Goal: Task Accomplishment & Management: Use online tool/utility

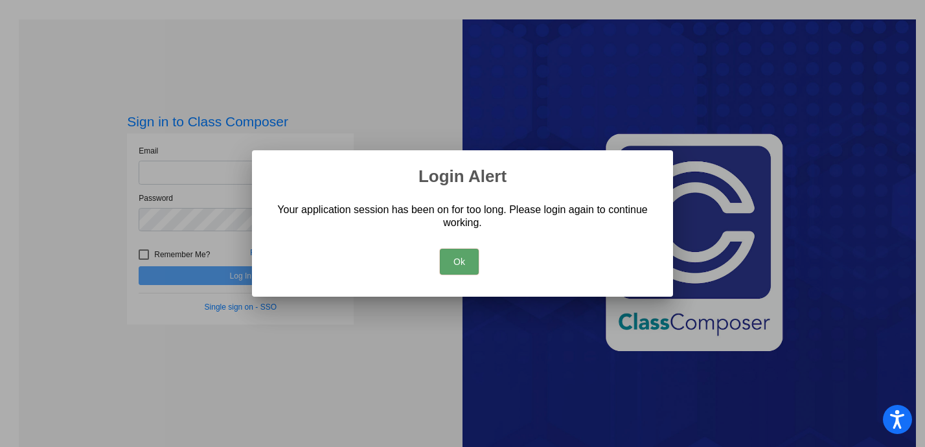
click at [464, 261] on button "Ok" at bounding box center [459, 262] width 39 height 26
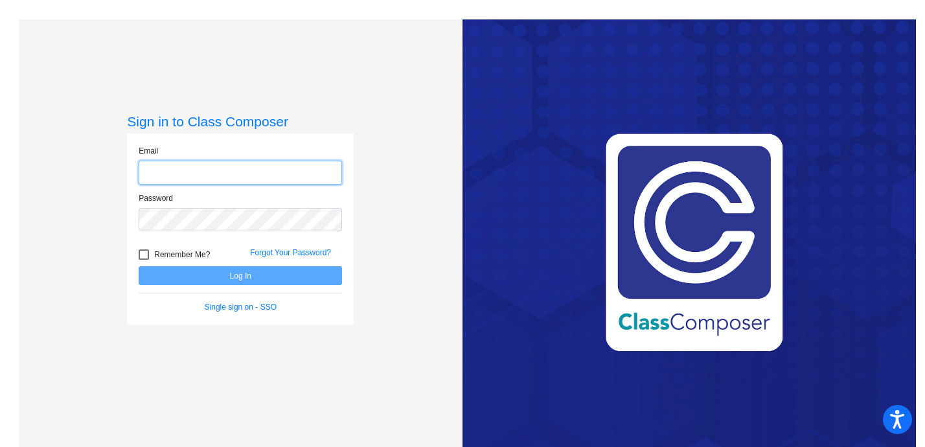
click at [163, 174] on input "email" at bounding box center [240, 173] width 203 height 24
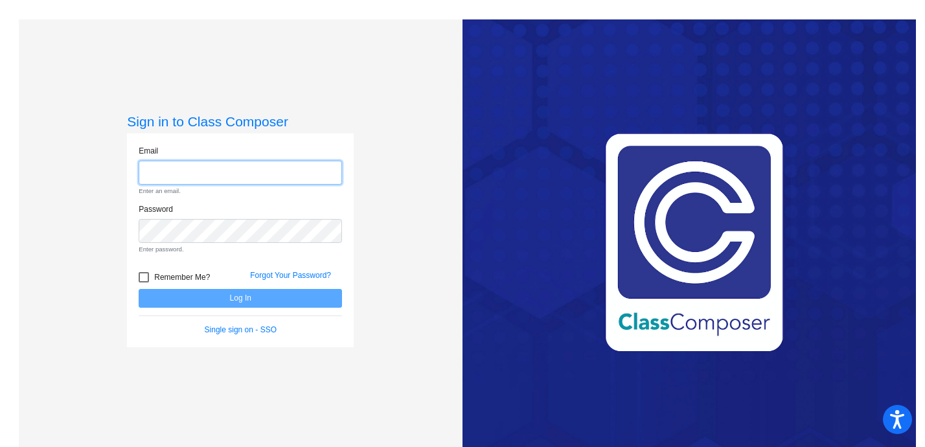
type input "[EMAIL_ADDRESS][DOMAIN_NAME]"
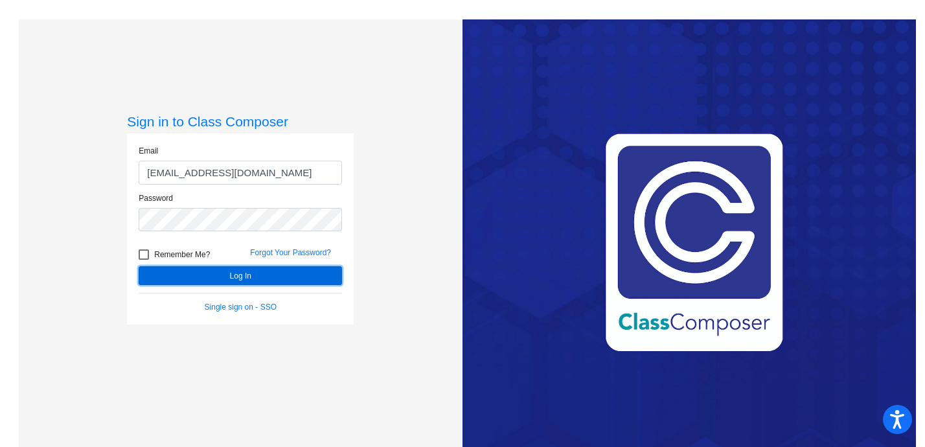
click at [233, 271] on button "Log In" at bounding box center [240, 275] width 203 height 19
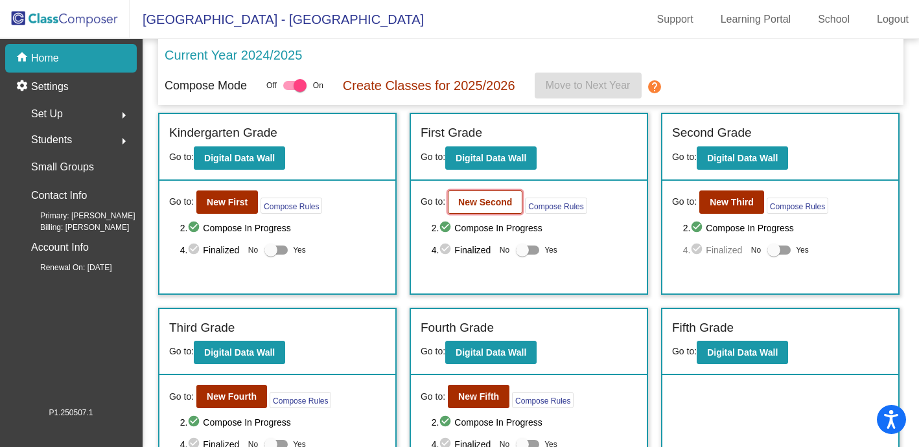
click at [491, 198] on b "New Second" at bounding box center [485, 202] width 54 height 10
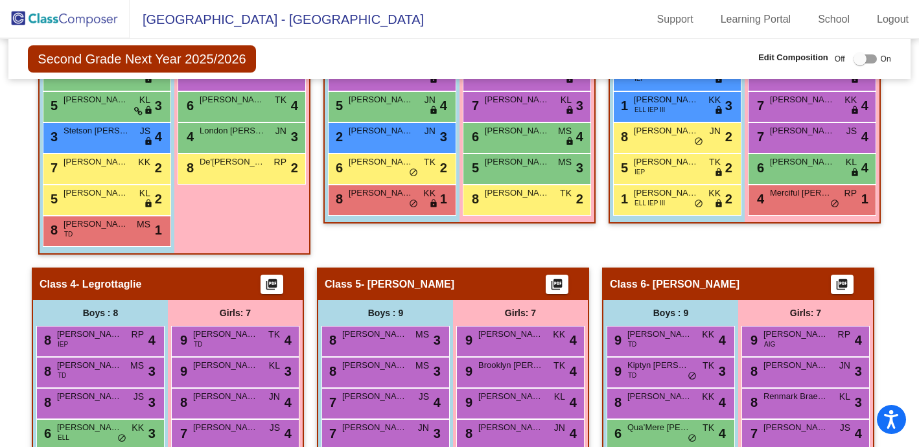
scroll to position [517, 0]
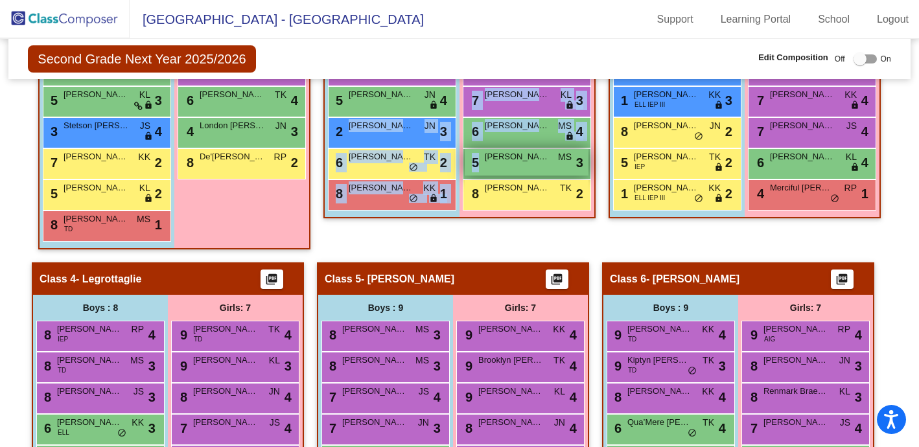
drag, startPoint x: 397, startPoint y: 133, endPoint x: 473, endPoint y: 158, distance: 79.9
click at [0, 0] on div "Boys : 8 8 [PERSON_NAME] TD TK lock do_not_disturb_alt 4 8 [PERSON_NAME] RP loc…" at bounding box center [0, 0] width 0 height 0
click at [453, 230] on app-classroom "Class 2 - [PERSON_NAME] picture_as_pdf Add Student First Name Last Name Student…" at bounding box center [459, 67] width 272 height 328
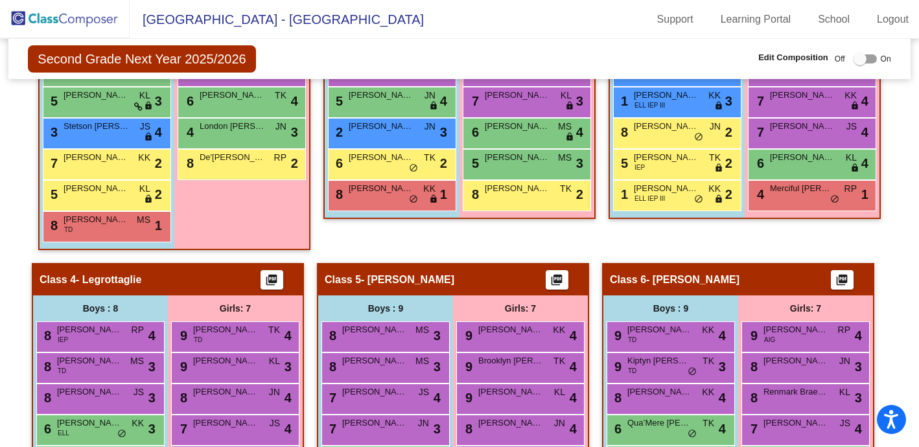
scroll to position [521, 0]
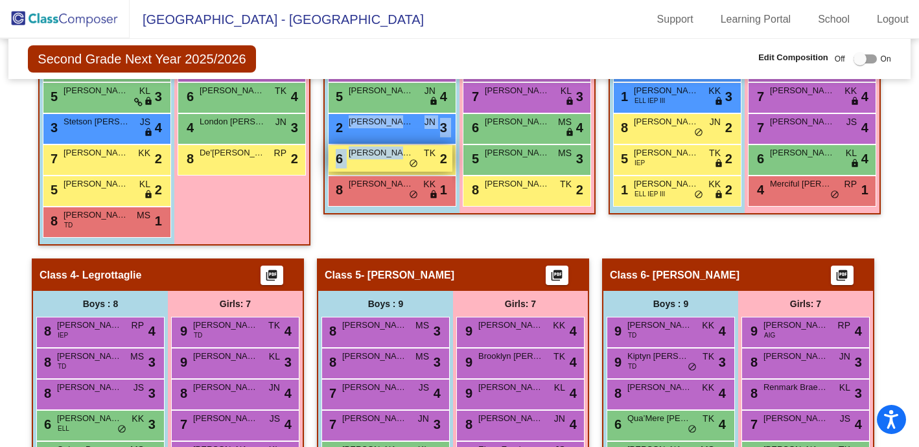
drag, startPoint x: 371, startPoint y: 131, endPoint x: 423, endPoint y: 150, distance: 55.4
click at [423, 150] on div "8 [PERSON_NAME] TD TK lock do_not_disturb_alt 4 8 [PERSON_NAME] RP lock do_not_…" at bounding box center [392, 82] width 128 height 249
drag, startPoint x: 423, startPoint y: 132, endPoint x: 431, endPoint y: 140, distance: 11.9
click at [434, 144] on div "8 [PERSON_NAME] TD TK lock do_not_disturb_alt 4 8 [PERSON_NAME] RP lock do_not_…" at bounding box center [392, 82] width 128 height 249
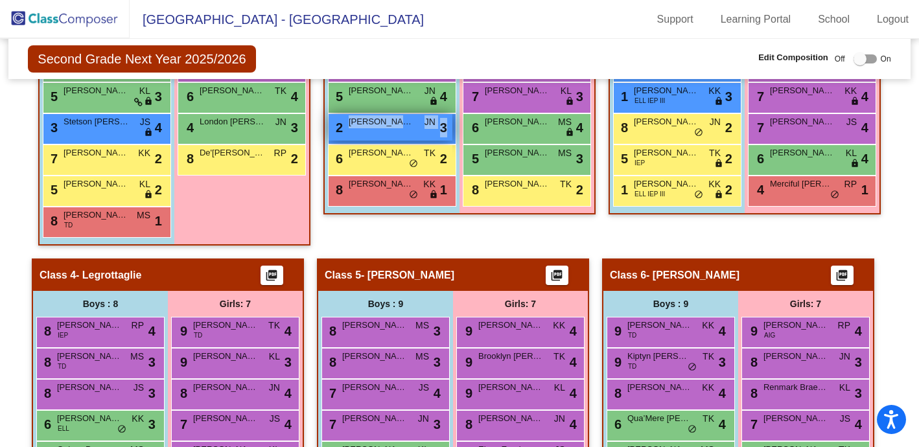
click at [428, 139] on div "2 [PERSON_NAME] JN lock do_not_disturb_alt 3" at bounding box center [391, 127] width 124 height 27
click at [419, 130] on div "2 [PERSON_NAME] JN lock do_not_disturb_alt 3" at bounding box center [391, 127] width 124 height 27
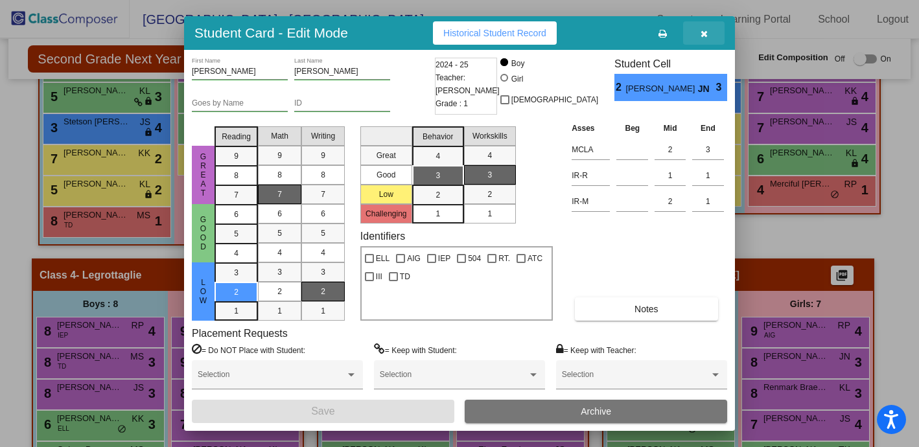
click at [721, 30] on button "button" at bounding box center [703, 32] width 41 height 23
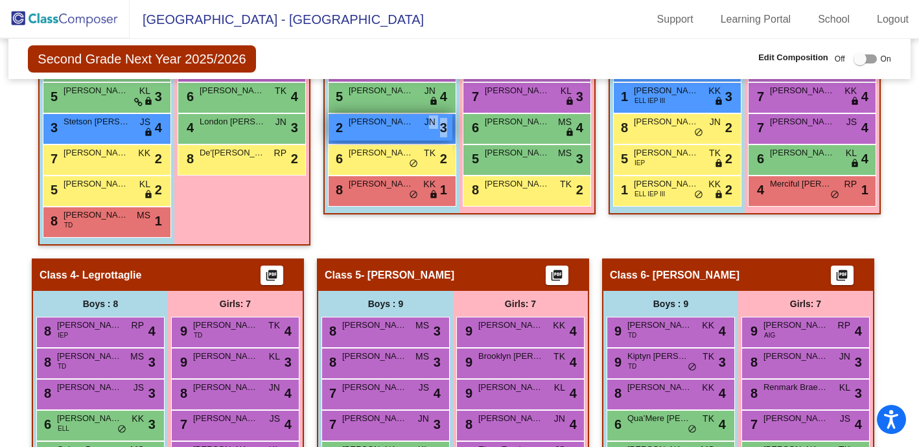
drag, startPoint x: 427, startPoint y: 126, endPoint x: 442, endPoint y: 135, distance: 17.4
click at [442, 135] on div "2 [PERSON_NAME] JN lock do_not_disturb_alt 3" at bounding box center [391, 127] width 124 height 27
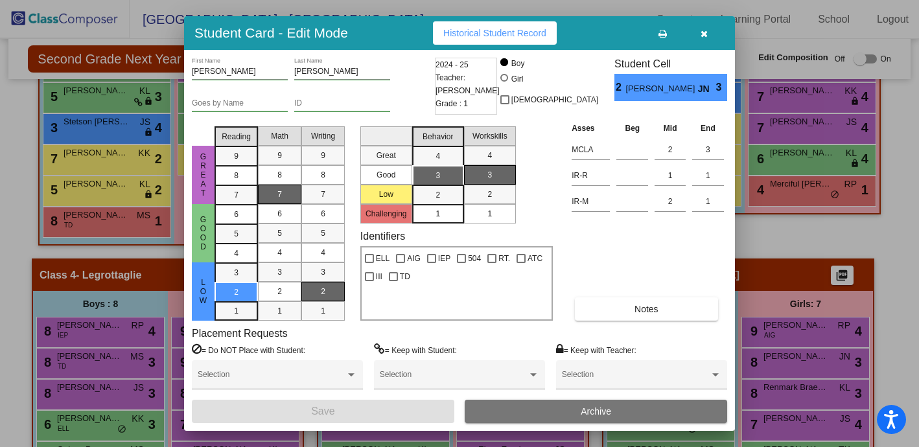
click at [705, 32] on icon "button" at bounding box center [704, 33] width 7 height 9
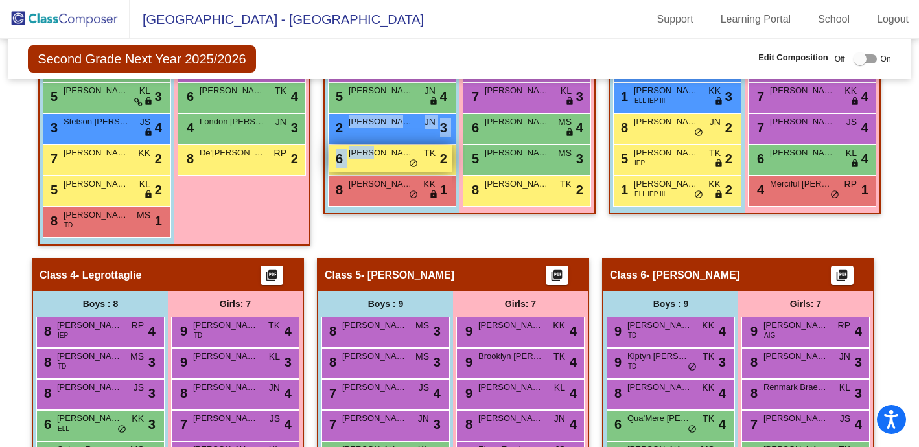
drag, startPoint x: 365, startPoint y: 135, endPoint x: 366, endPoint y: 155, distance: 20.1
click at [366, 155] on div "8 [PERSON_NAME] TD TK lock do_not_disturb_alt 4 8 [PERSON_NAME] RP lock do_not_…" at bounding box center [392, 82] width 128 height 249
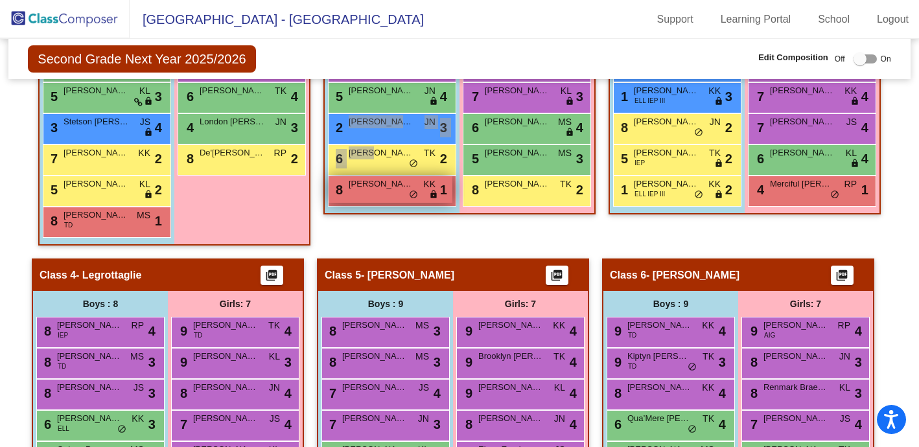
drag, startPoint x: 375, startPoint y: 134, endPoint x: 394, endPoint y: 178, distance: 47.3
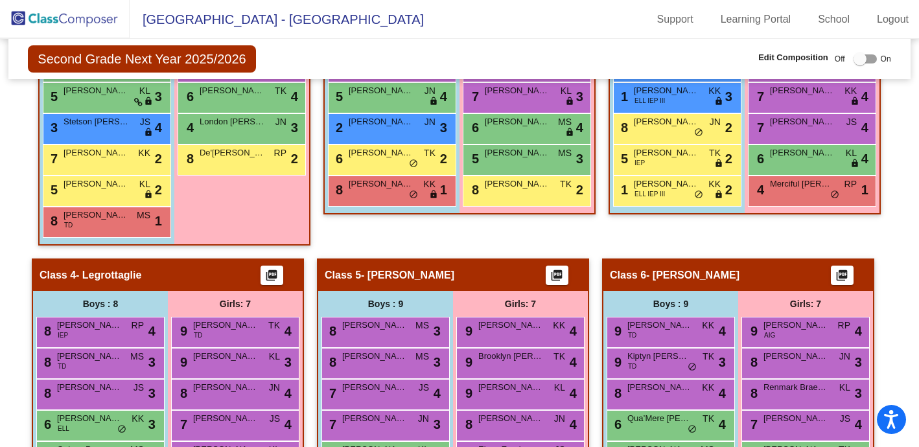
click at [485, 238] on div "Class 2 - [PERSON_NAME] picture_as_pdf Add Student First Name Last Name Student…" at bounding box center [459, 79] width 272 height 359
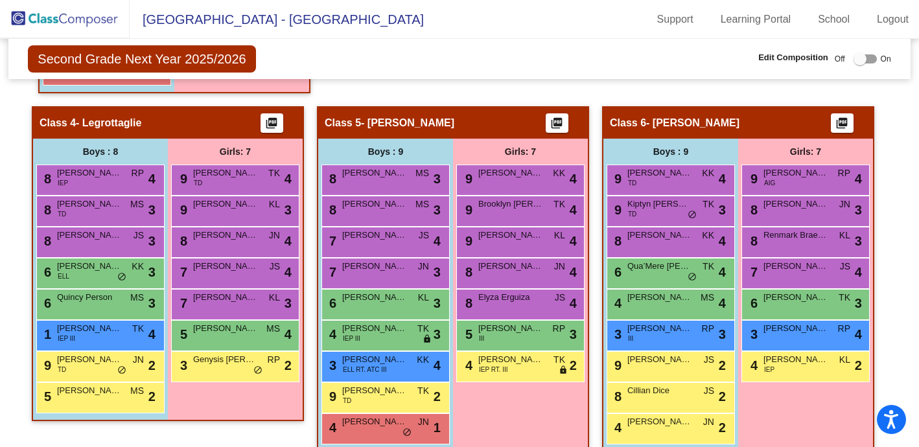
scroll to position [680, 0]
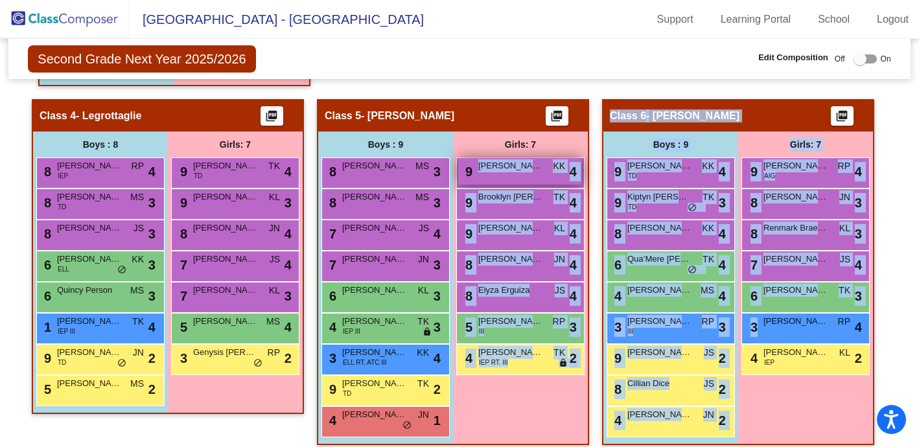
drag, startPoint x: 826, startPoint y: 332, endPoint x: 544, endPoint y: 158, distance: 330.9
click at [547, 165] on div "Hallway - Hallway Class picture_as_pdf Add Student First Name Last Name Student…" at bounding box center [459, 263] width 882 height 1046
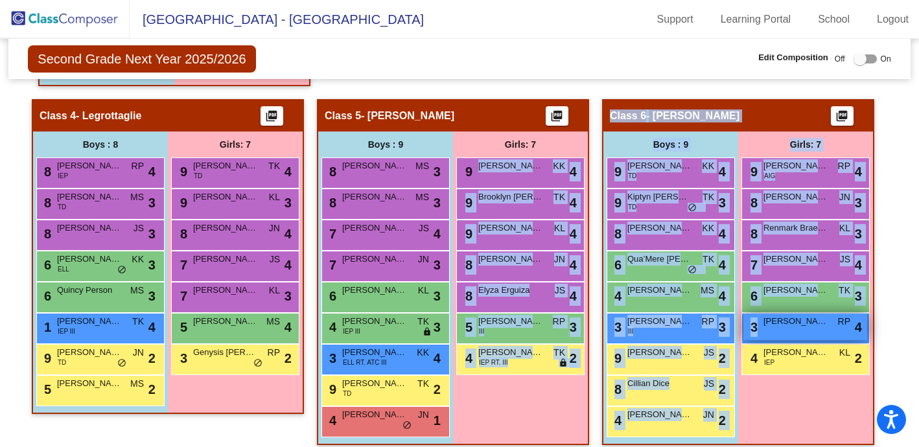
click at [769, 337] on div "3 [PERSON_NAME] [PERSON_NAME] lock do_not_disturb_alt 4" at bounding box center [805, 327] width 124 height 27
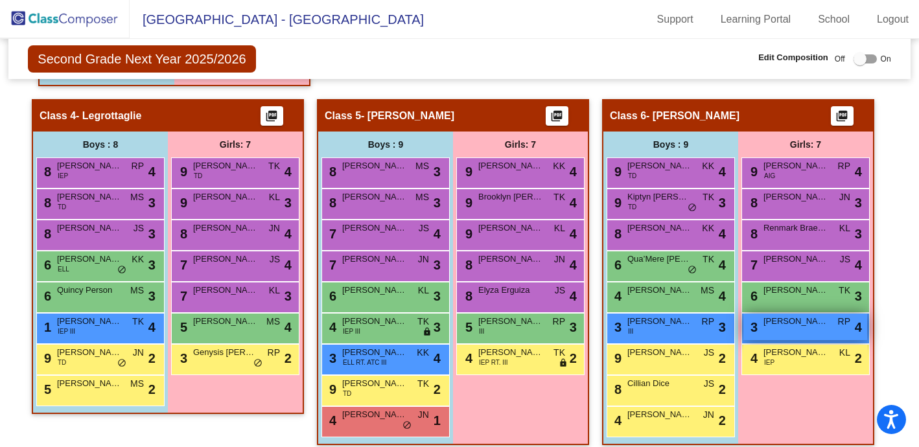
click at [772, 327] on div "3 [PERSON_NAME] [PERSON_NAME] lock do_not_disturb_alt 4" at bounding box center [805, 327] width 124 height 27
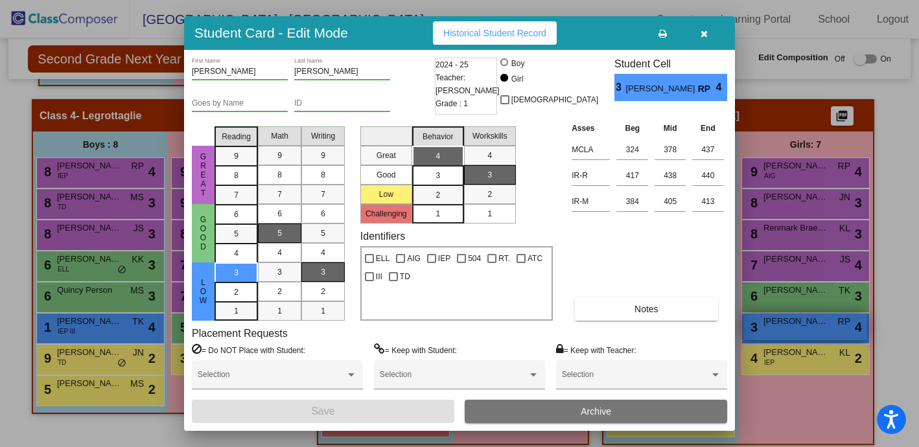
click at [772, 333] on div at bounding box center [459, 223] width 919 height 447
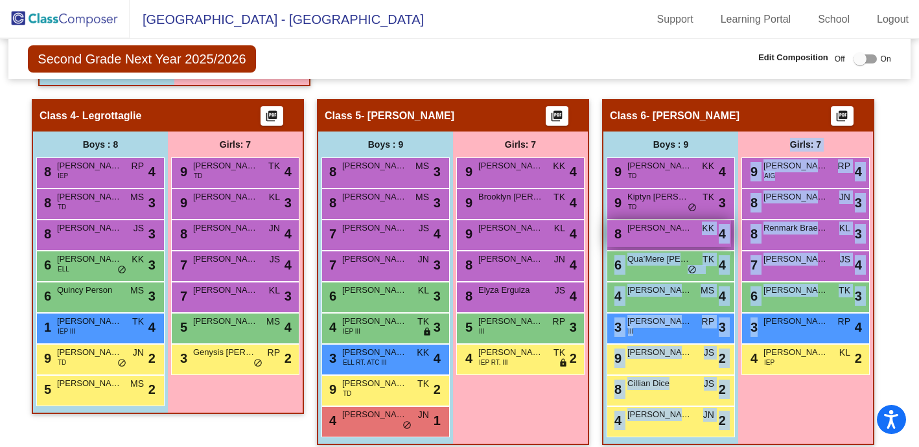
drag, startPoint x: 787, startPoint y: 335, endPoint x: 681, endPoint y: 228, distance: 150.8
click at [0, 0] on div "Boys : 9 9 [PERSON_NAME] TD KK lock do_not_disturb_alt 4 9 Kiptyn [PERSON_NAME]…" at bounding box center [0, 0] width 0 height 0
click at [0, 0] on div "Girls: 7 9 [PERSON_NAME] AIG RP lock do_not_disturb_alt 4 8 [PERSON_NAME] lock …" at bounding box center [0, 0] width 0 height 0
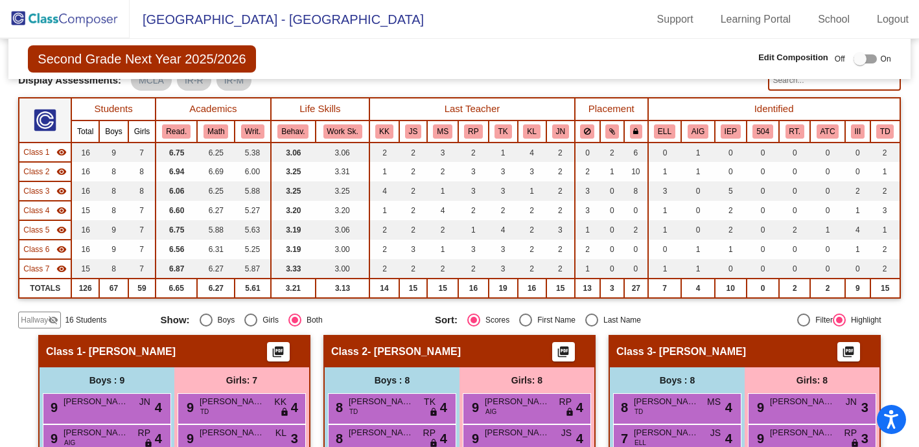
scroll to position [0, 0]
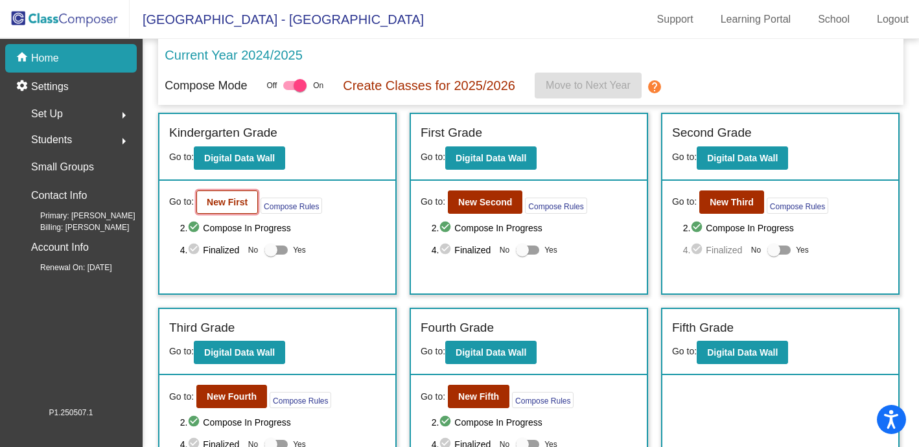
click at [226, 198] on b "New First" at bounding box center [227, 202] width 41 height 10
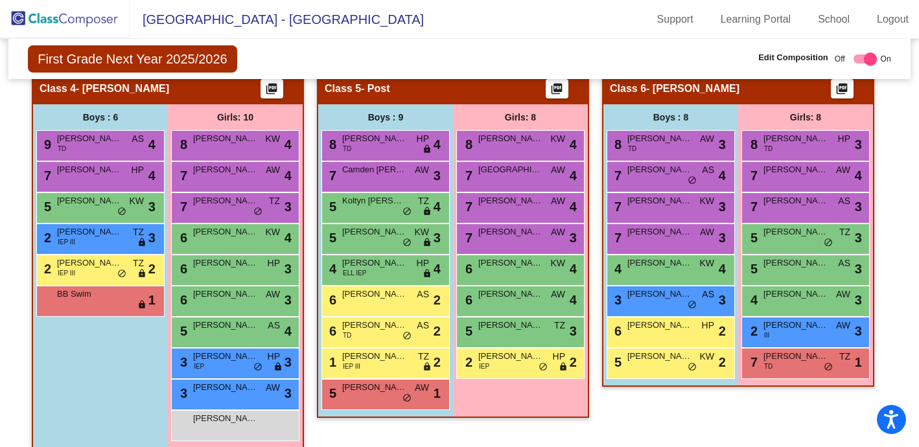
scroll to position [721, 0]
